Goal: Find contact information: Find contact information

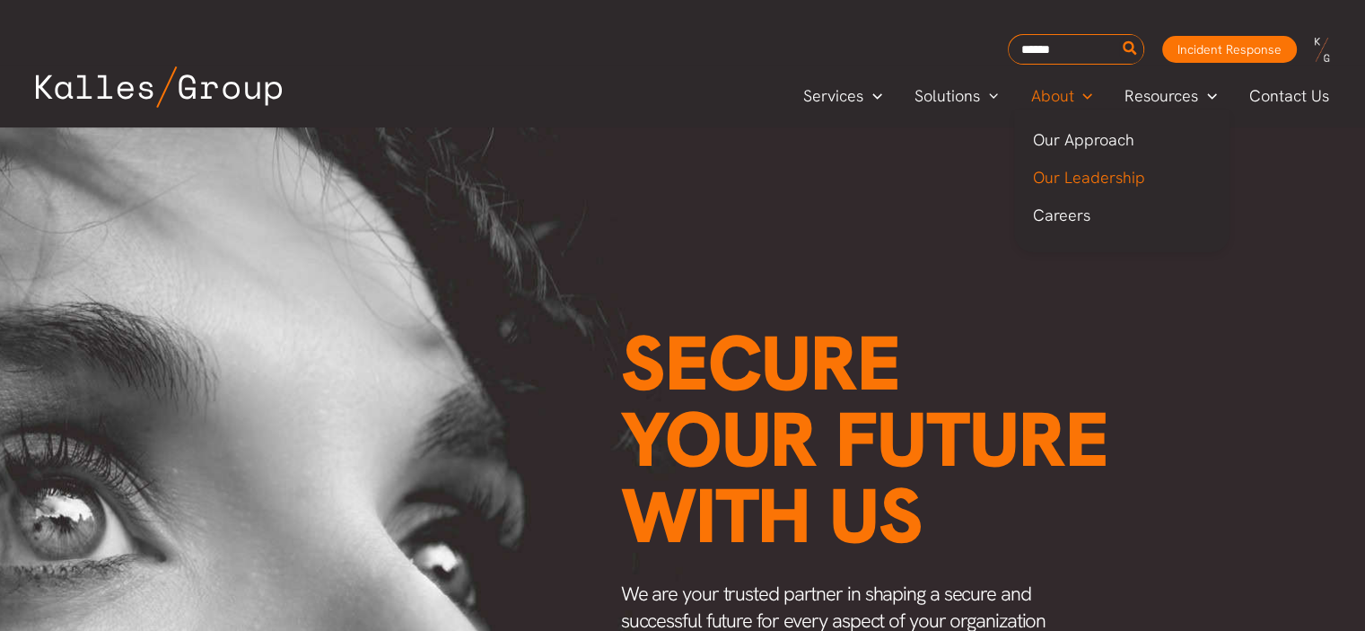
click at [1107, 179] on span "Our Leadership" at bounding box center [1088, 177] width 112 height 21
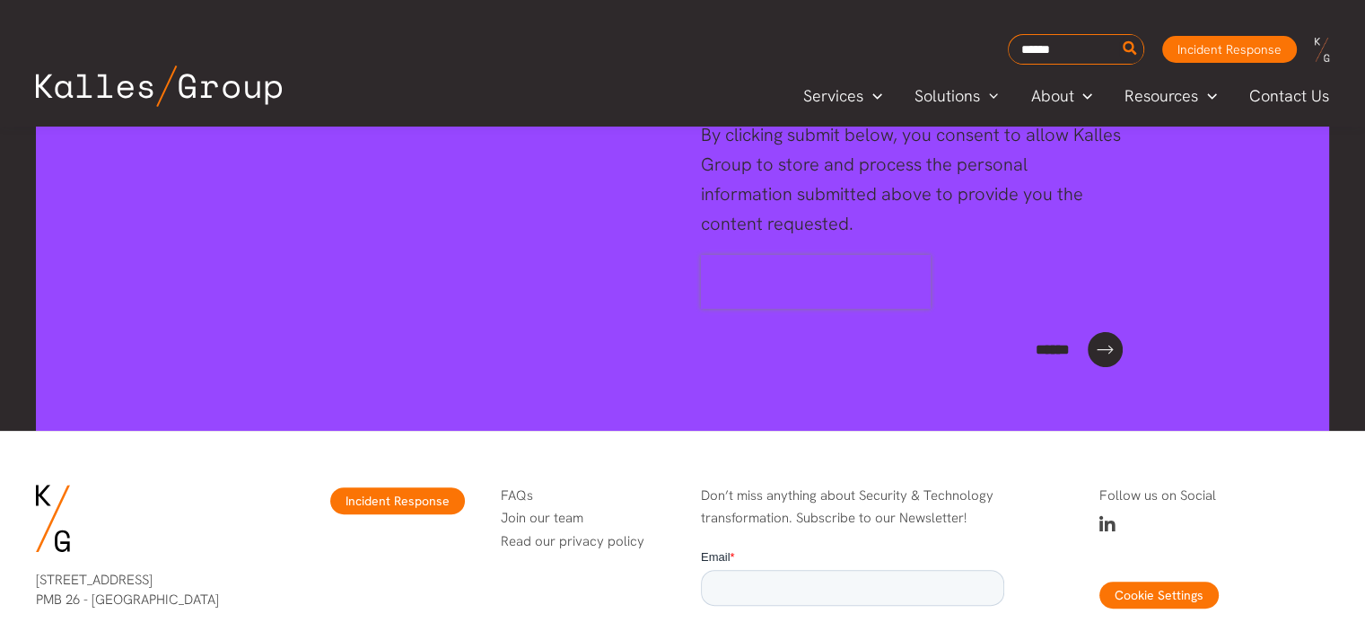
scroll to position [7357, 0]
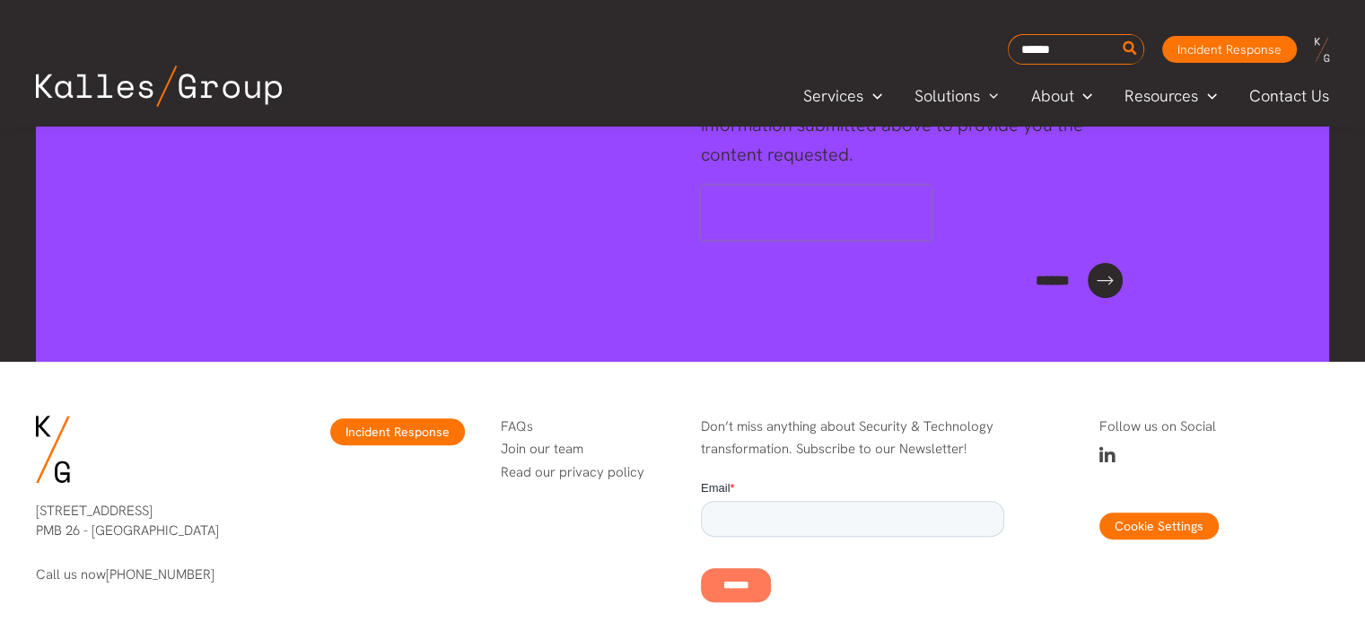
drag, startPoint x: 37, startPoint y: 456, endPoint x: 239, endPoint y: 473, distance: 202.6
click at [239, 501] on p "[STREET_ADDRESS]" at bounding box center [151, 521] width 230 height 40
copy p "[STREET_ADDRESS]"
